Goal: Book appointment/travel/reservation

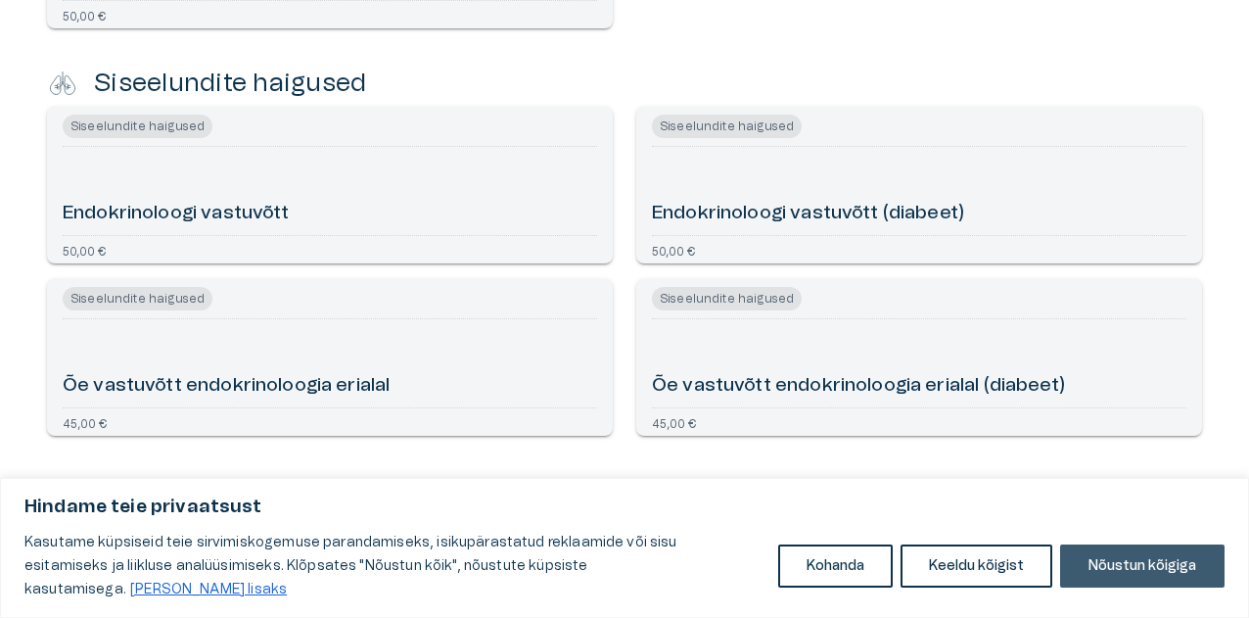
click at [1144, 576] on button "Nõustun kõigiga" at bounding box center [1142, 565] width 164 height 43
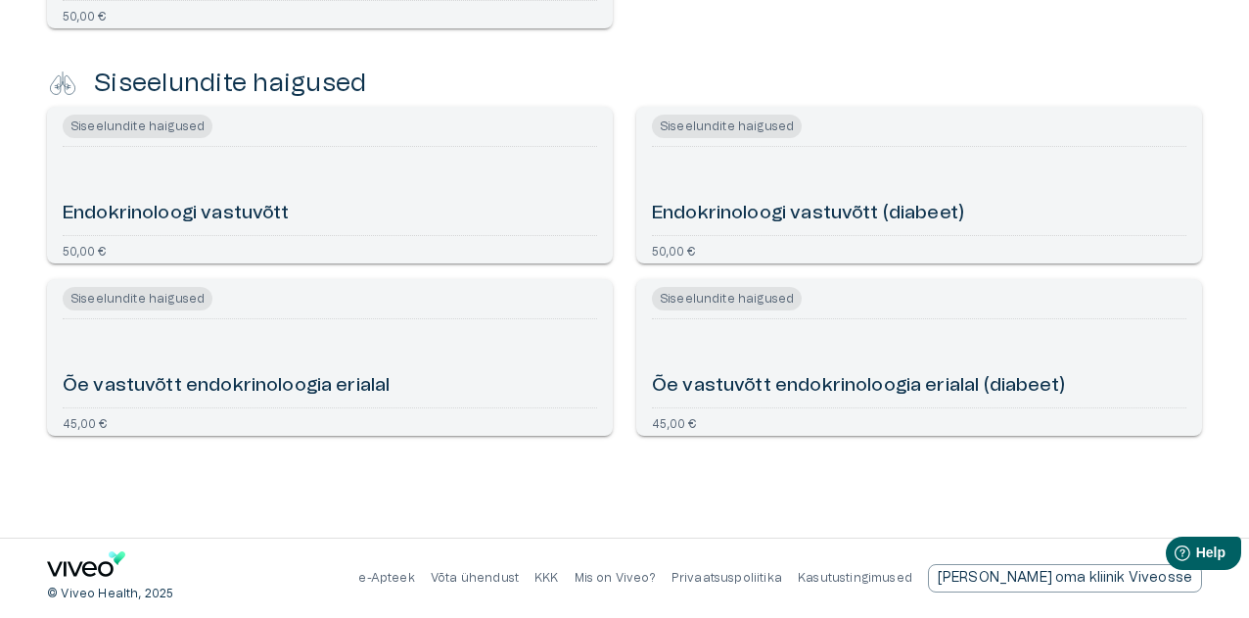
click at [171, 207] on h6 "Endokrinoloogi vastuvõtt" at bounding box center [176, 214] width 227 height 26
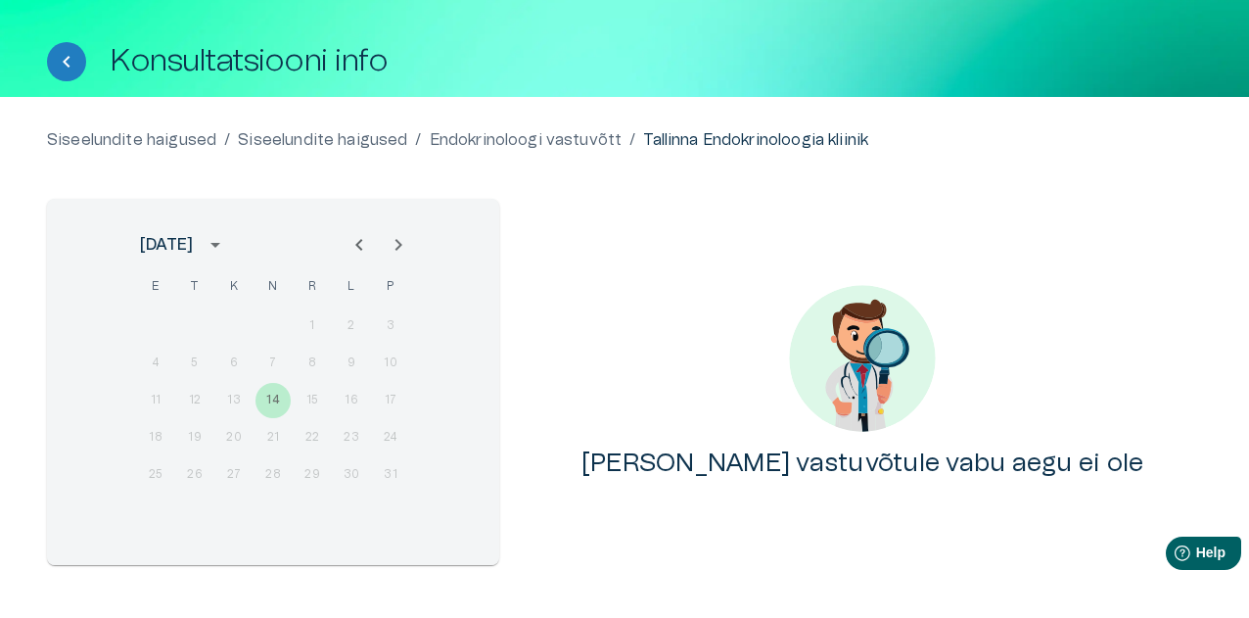
scroll to position [165, 0]
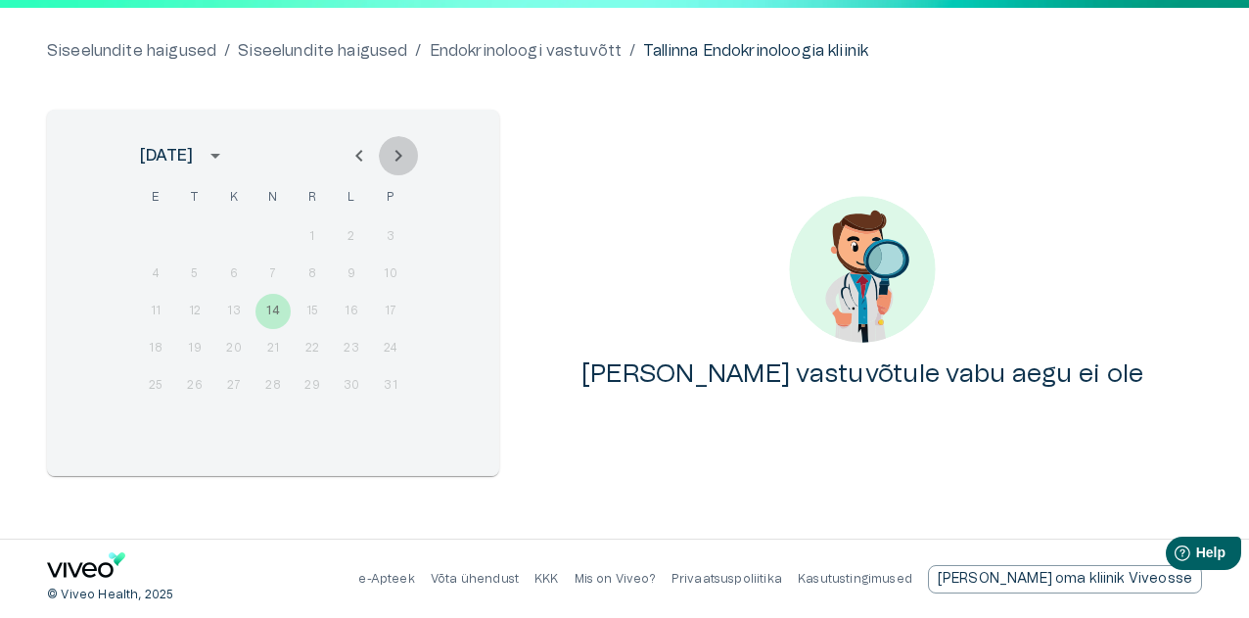
click at [396, 152] on icon "Next month" at bounding box center [398, 155] width 23 height 23
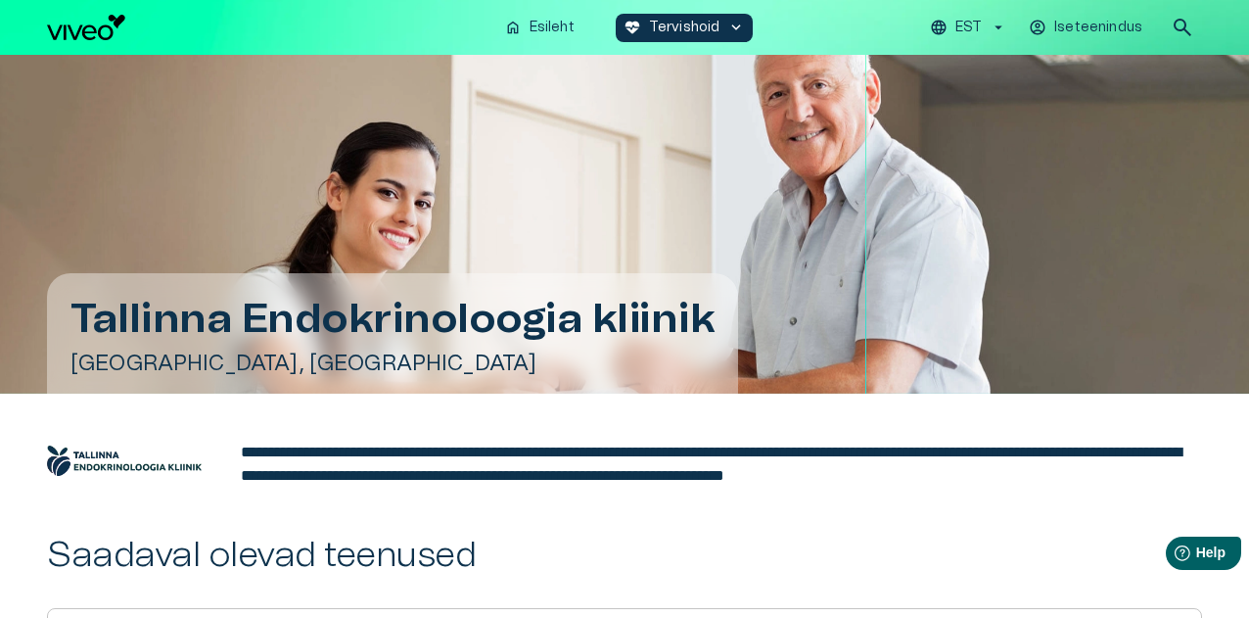
scroll to position [1120, 0]
